Goal: Information Seeking & Learning: Learn about a topic

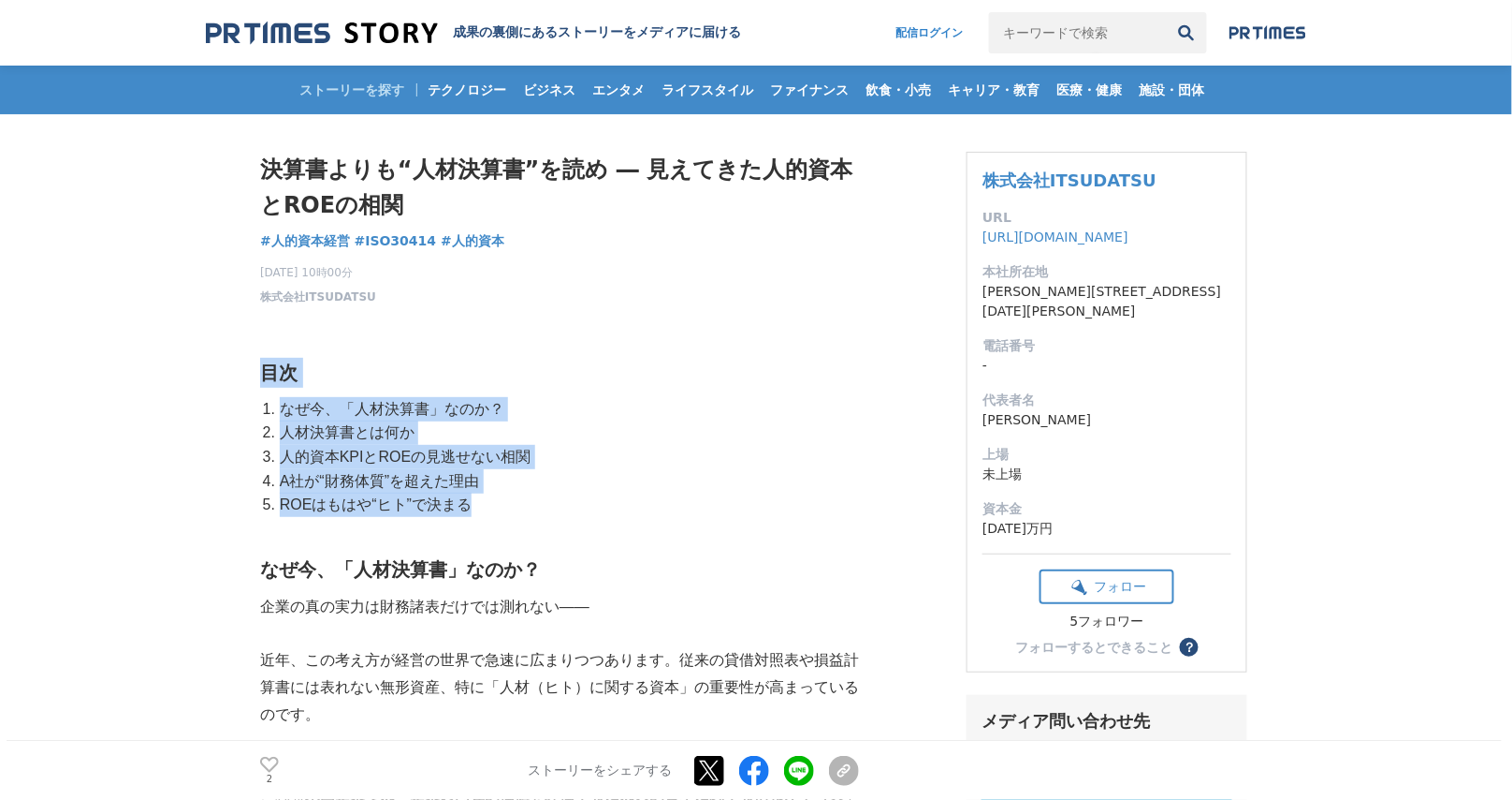
drag, startPoint x: 261, startPoint y: 373, endPoint x: 561, endPoint y: 507, distance: 328.6
copy div "目次 なぜ今、「人材決算書」なのか？ 人材決算書とは何か 人的資本KPIと[PERSON_NAME]の見逃せない相関 A社が“財務体質”を超えた理由 [PER…"
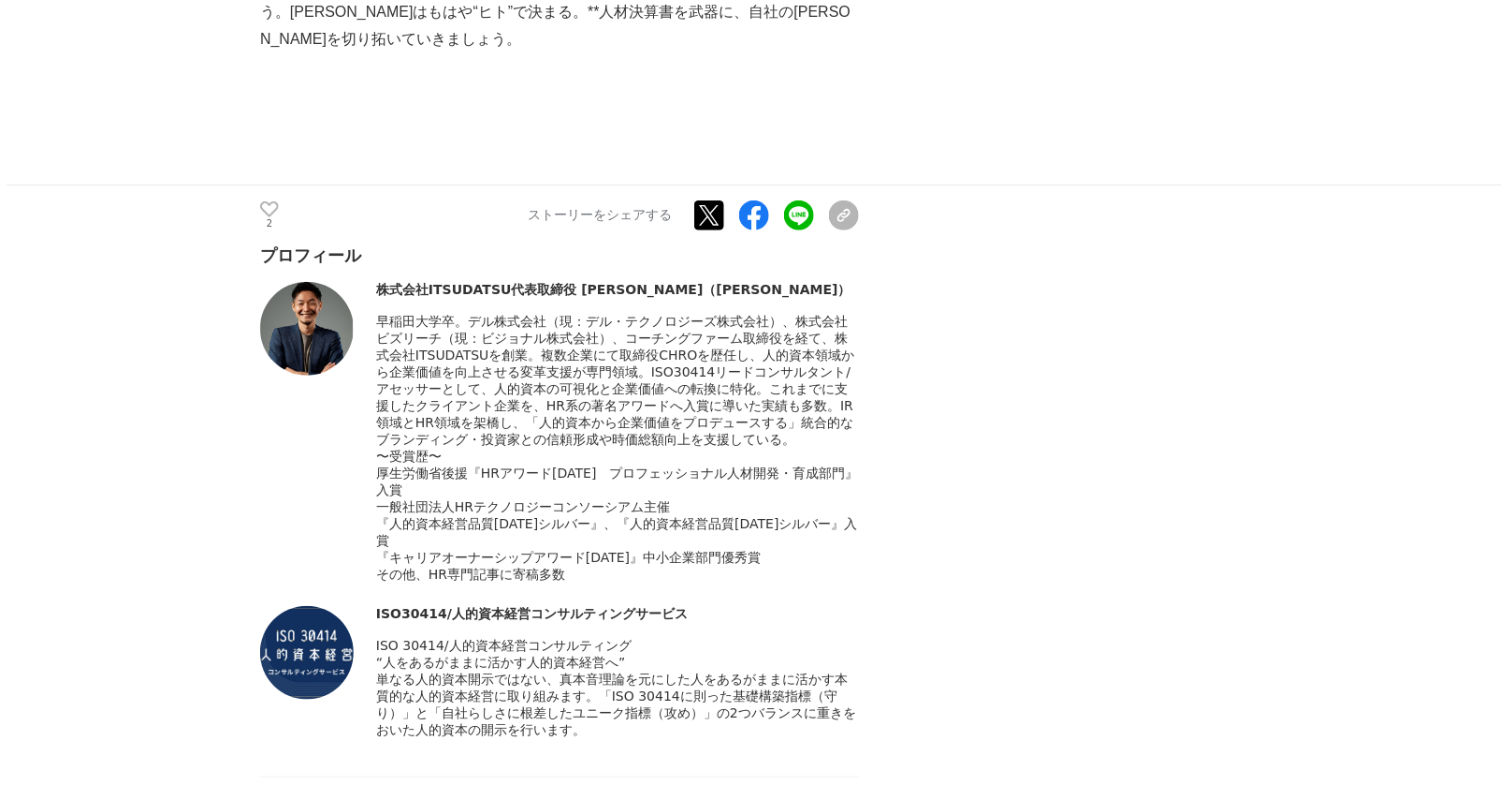
scroll to position [6857, 0]
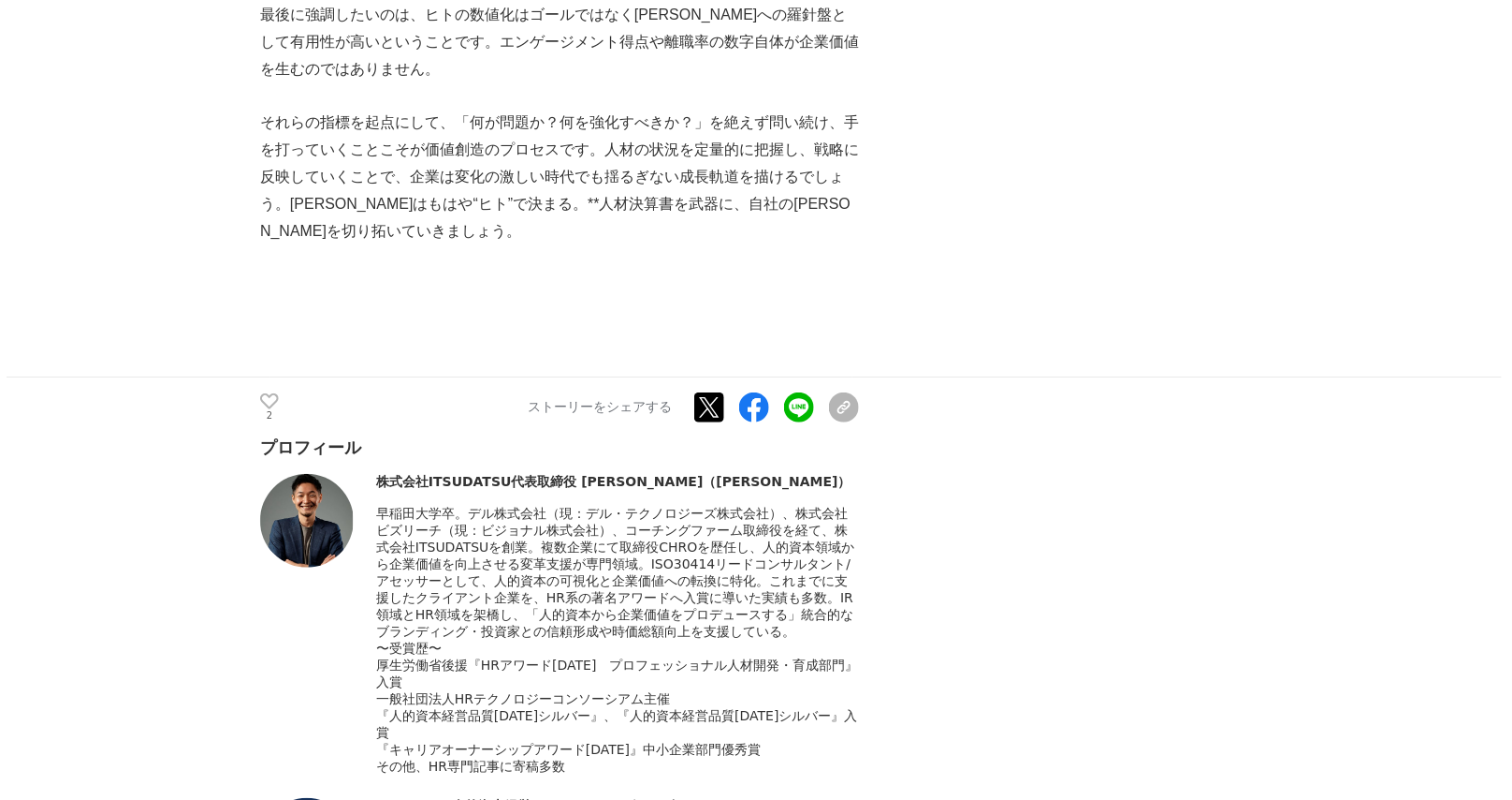
drag, startPoint x: 618, startPoint y: 546, endPoint x: 487, endPoint y: 495, distance: 140.6
click at [618, 546] on span "早稲田大学卒。デル株式会社（現：デル・テクノロジーズ株式会社）、株式会社ビズリーチ（現：ビジョナル株式会社）、コーチングファーム取締役を経て、株式会社ITSU…" at bounding box center [615, 572] width 479 height 133
drag, startPoint x: 377, startPoint y: 431, endPoint x: 726, endPoint y: 430, distance: 349.0
click at [726, 474] on div "株式会社ITSUDATSU代表取締役 [PERSON_NAME]（[PERSON_NAME]）" at bounding box center [617, 482] width 483 height 17
copy div "株式会社ITSUDATSU代表取締役 [PERSON_NAME]（[PERSON_NAME]）"
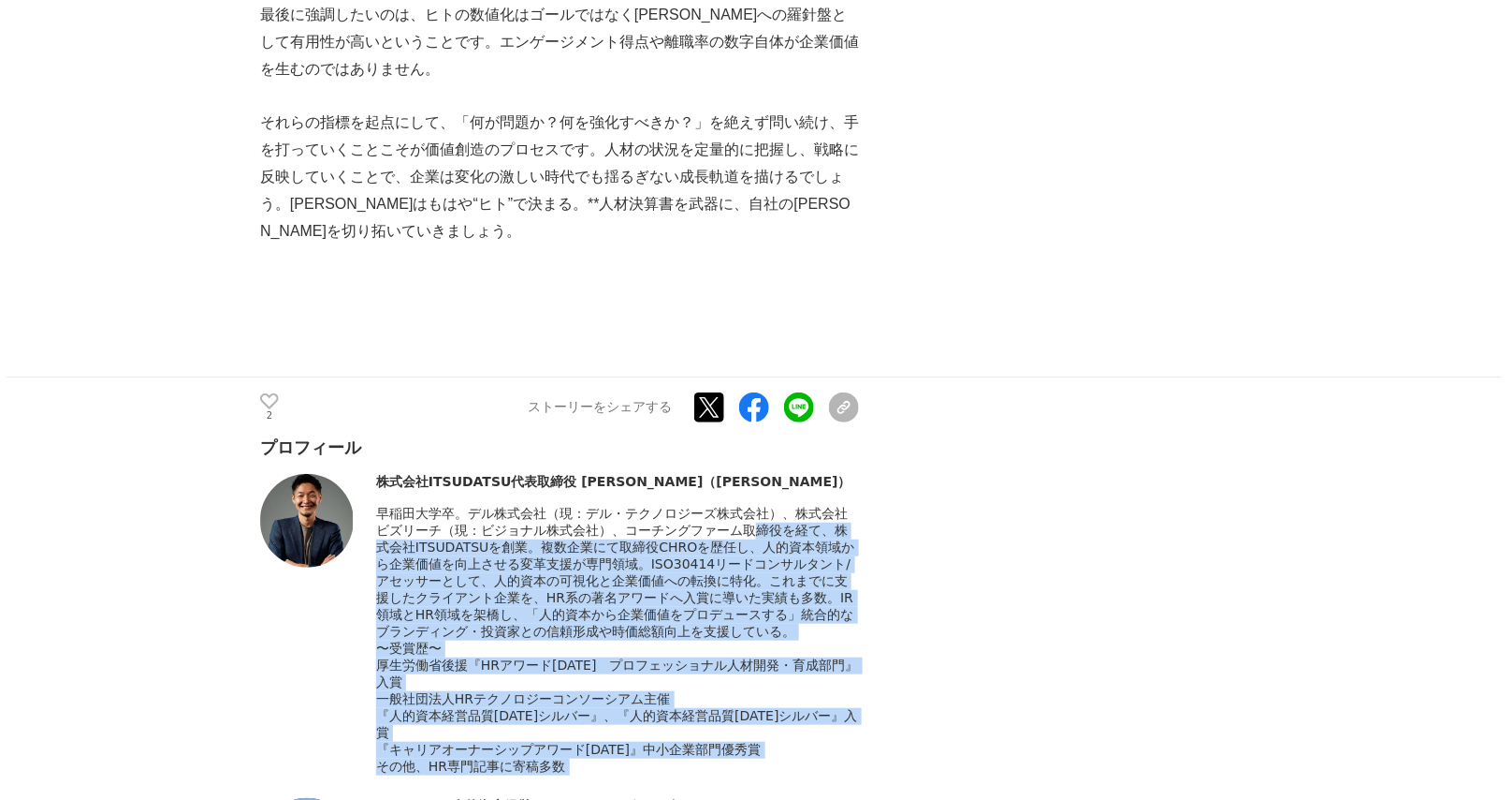
drag, startPoint x: 380, startPoint y: 465, endPoint x: 712, endPoint y: 767, distance: 448.8
click at [712, 767] on div "プロフィール 株式会社ITSUDATSU代表取締役 [PERSON_NAME]（[PERSON_NAME]）" at bounding box center [560, 683] width 599 height 494
click at [716, 759] on div "その他、HR専門記事に寄稿多数" at bounding box center [617, 767] width 483 height 17
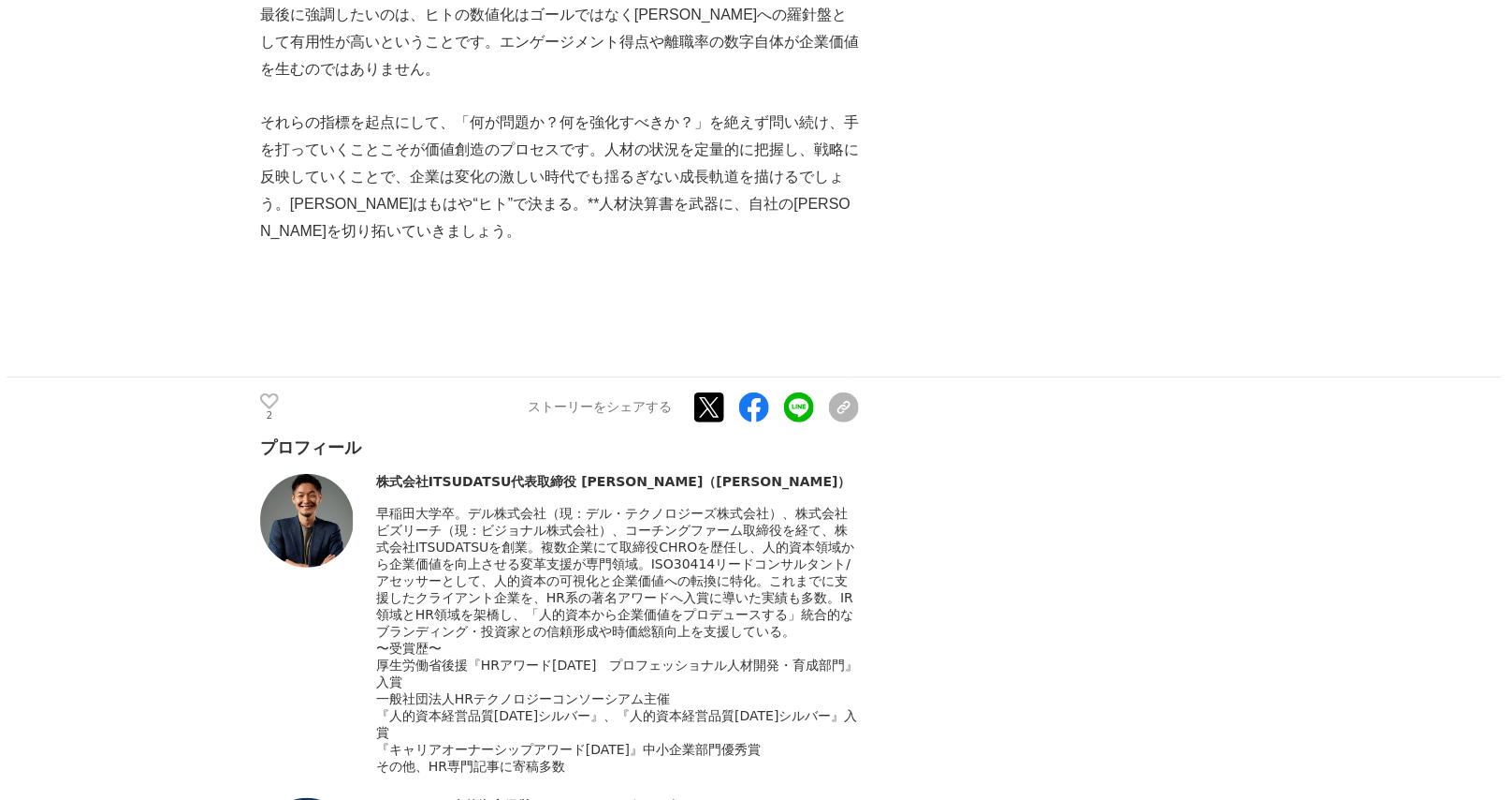
click at [507, 602] on span "早稲田大学卒。デル株式会社（現：デル・テクノロジーズ株式会社）、株式会社ビズリーチ（現：ビジョナル株式会社）、コーチングファーム取締役を経て、株式会社ITSU…" at bounding box center [615, 572] width 479 height 133
click at [370, 476] on div "株式会社ITSUDATSU代表取締役 [PERSON_NAME]（[PERSON_NAME]）" at bounding box center [560, 624] width 599 height 301
drag, startPoint x: 381, startPoint y: 468, endPoint x: 545, endPoint y: 592, distance: 205.6
click at [674, 739] on div "〜受賞歴〜" at bounding box center [617, 641] width 483 height 270
click at [533, 575] on div at bounding box center [617, 573] width 483 height 135
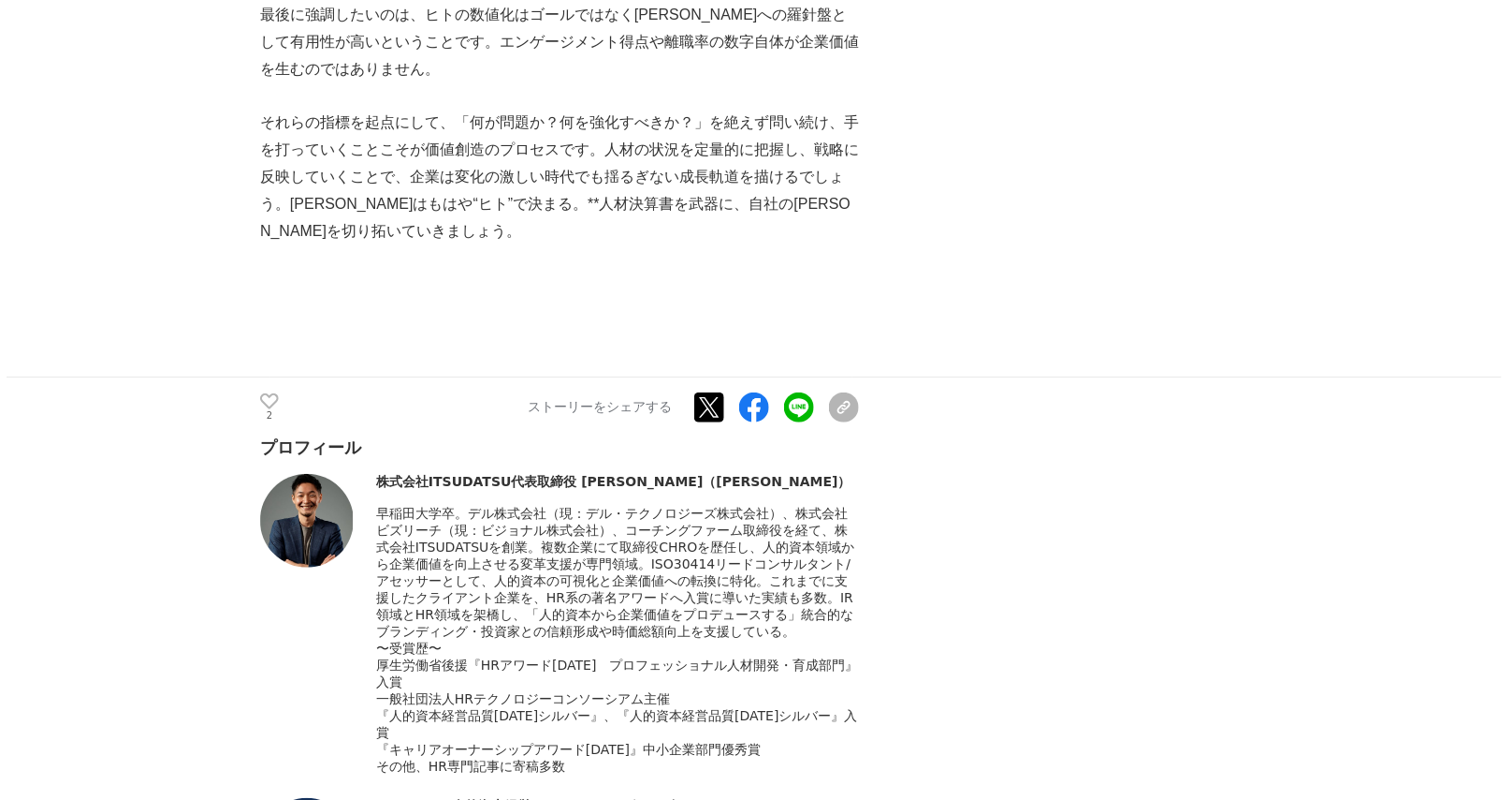
drag, startPoint x: 381, startPoint y: 462, endPoint x: 680, endPoint y: 752, distance: 416.5
click at [680, 752] on div "〜受賞歴〜" at bounding box center [617, 641] width 483 height 270
copy div "loremi。dolors（a：co・adipiscinge）、seddoeius（t：incididun）、utlaboreetdolor、magnAALI…"
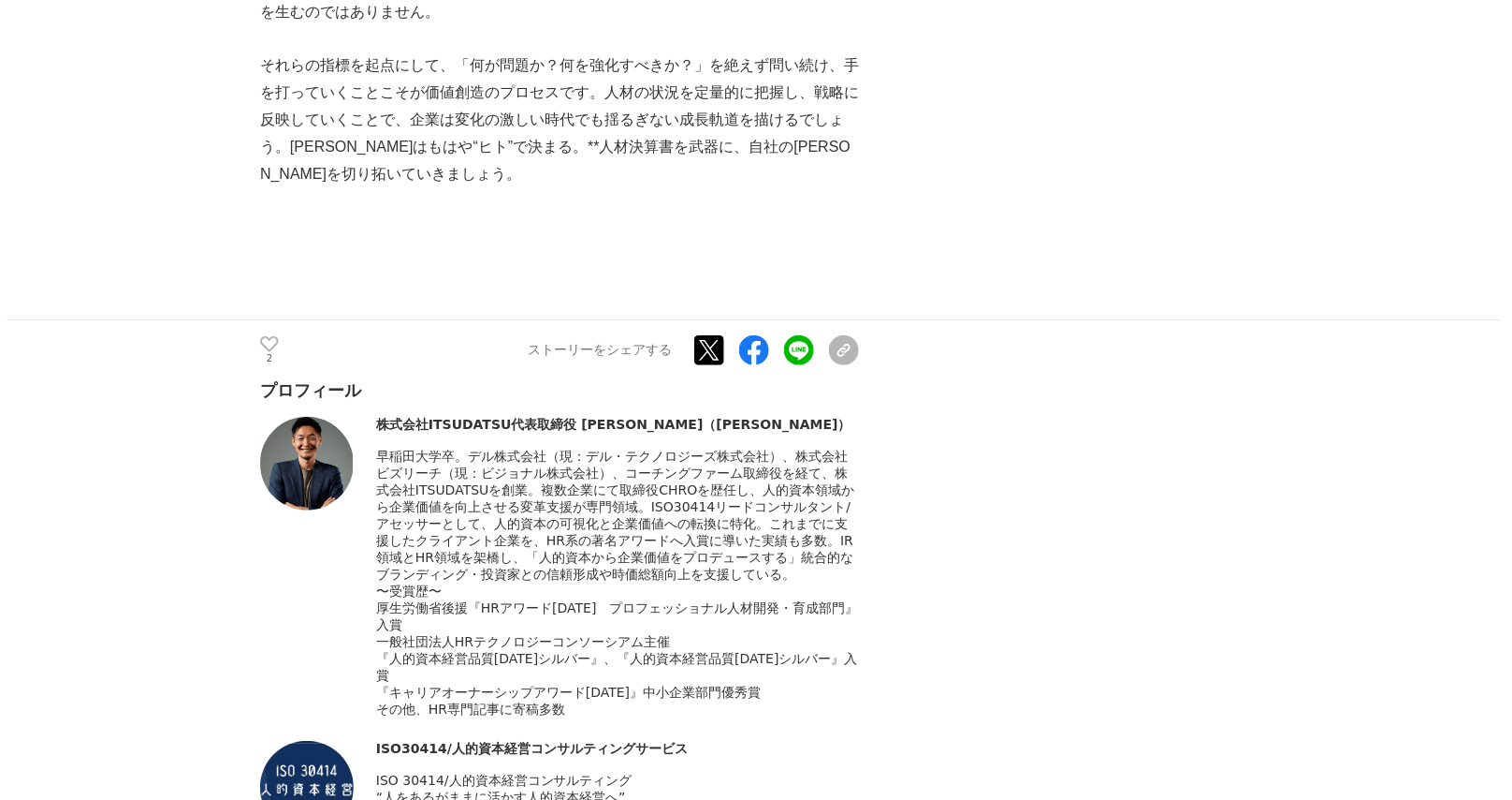
scroll to position [6918, 0]
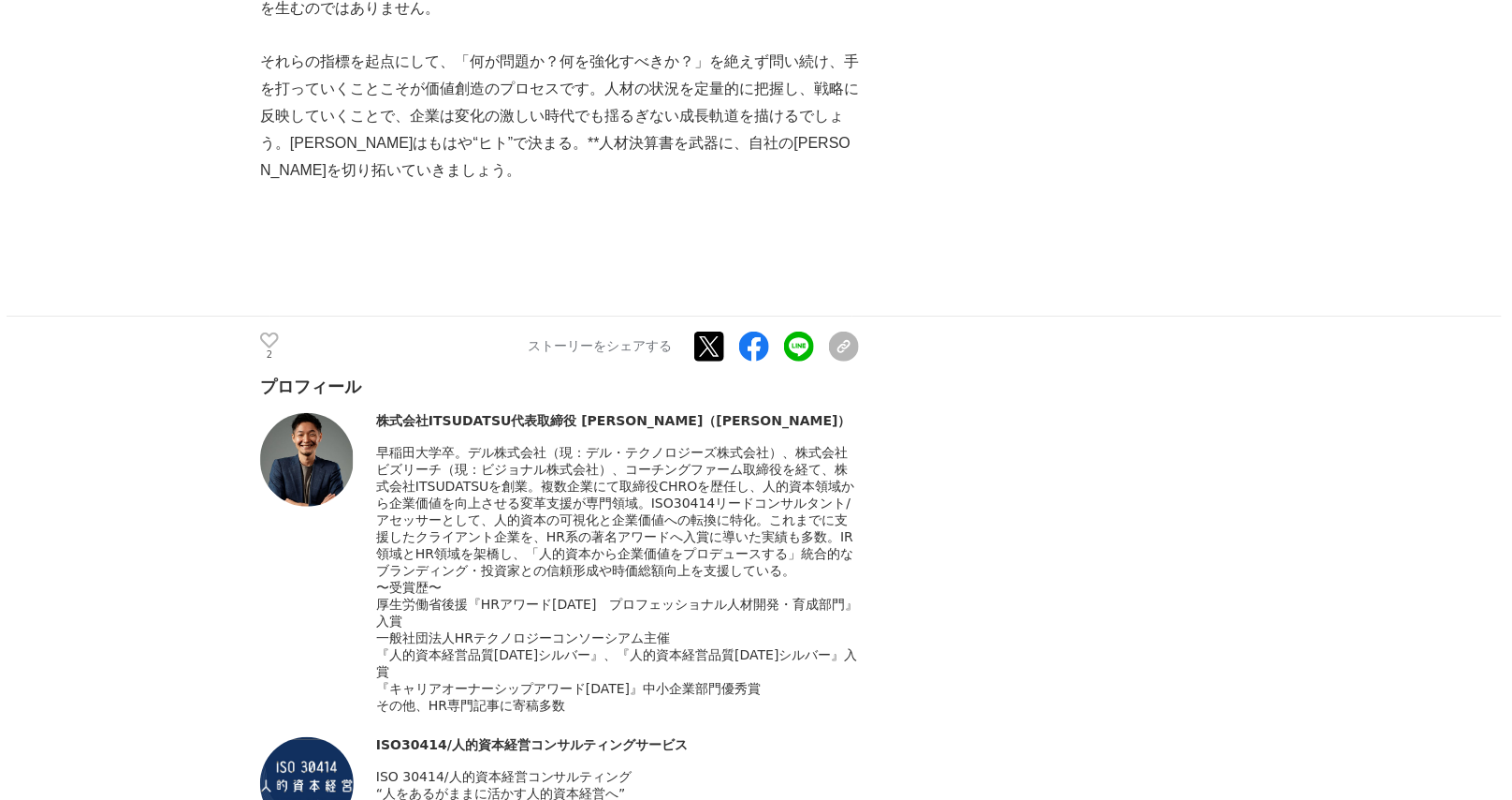
drag, startPoint x: 370, startPoint y: 723, endPoint x: 679, endPoint y: 723, distance: 309.0
click at [679, 737] on div "ISO30414/人的資本経営コンサルティングサービス ISO 30414/人的資本経営コンサルティング" at bounding box center [560, 804] width 599 height 133
copy div "ISO30414/人的資本経営コンサルティングサービス"
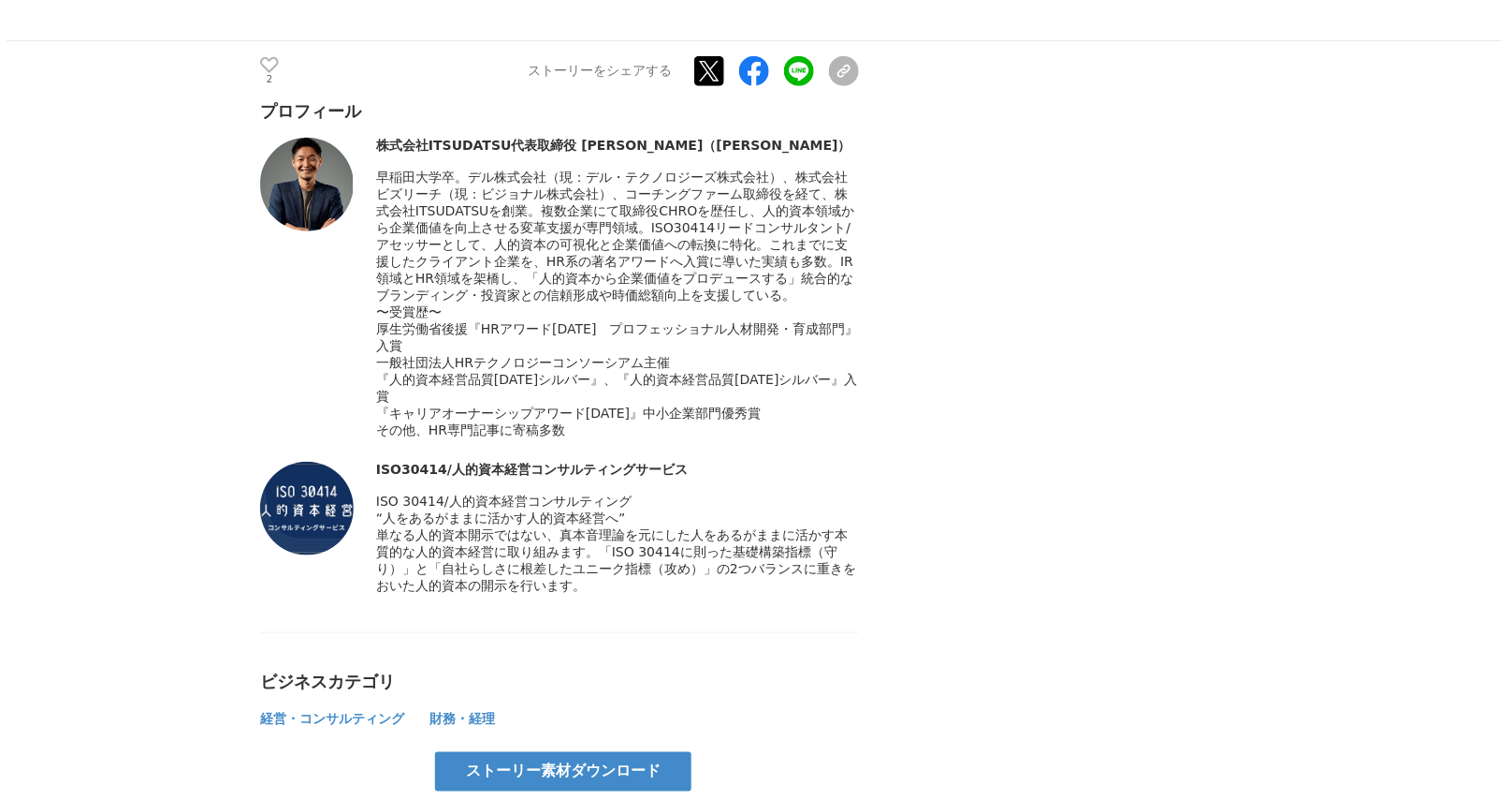
drag, startPoint x: 377, startPoint y: 480, endPoint x: 607, endPoint y: 596, distance: 257.6
click at [607, 596] on div "プロフィール 株式会社ITSUDATSU代表取締役 [PERSON_NAME]（[PERSON_NAME]）" at bounding box center [560, 415] width 599 height 628
copy div "ISO 30414/人的資本経営コンサルティング “人をあるがままに活かす人的資本経営へ” 単なる人的資本開示ではない、真本音理論を元にした人をあるがままに活…"
